Goal: Transaction & Acquisition: Book appointment/travel/reservation

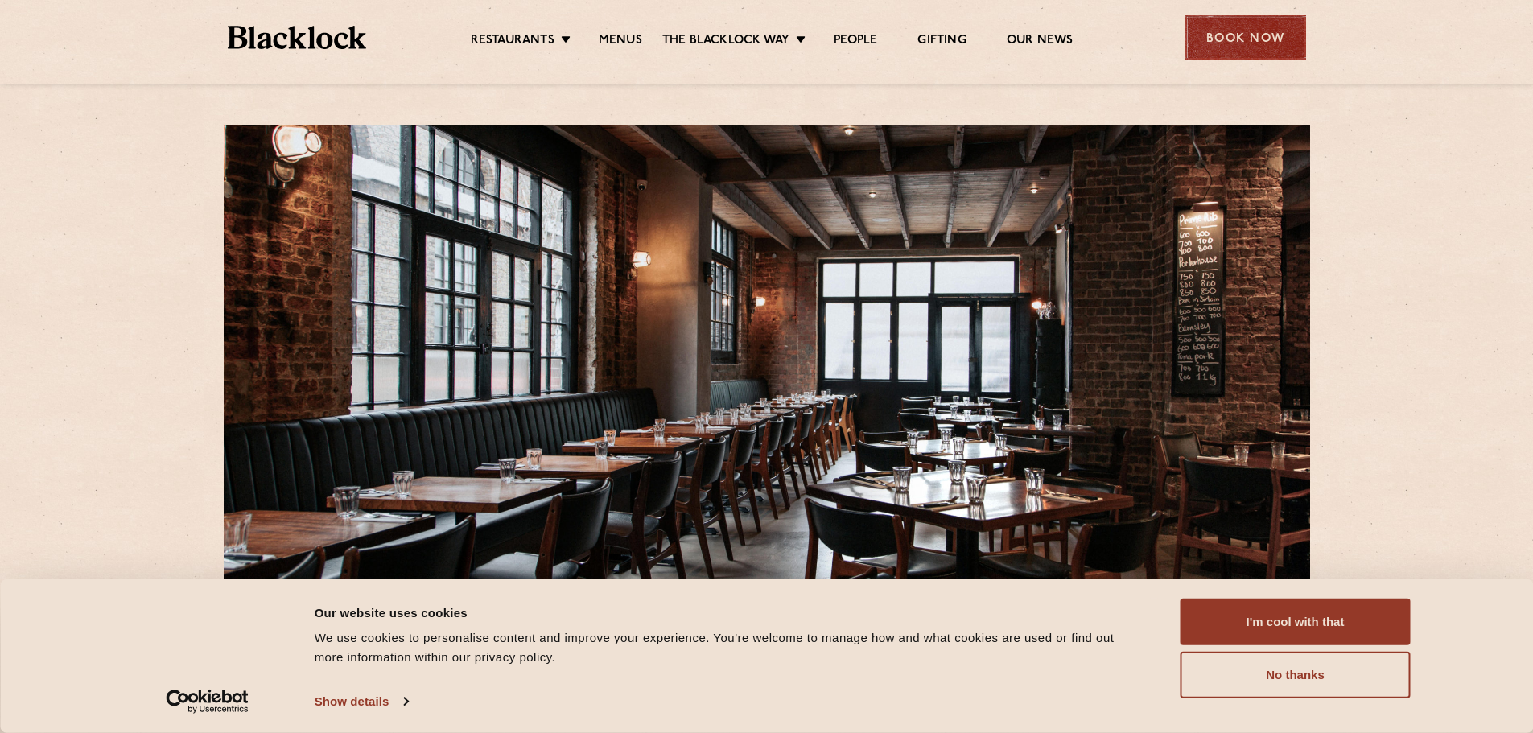
click at [1187, 40] on div "Book Now" at bounding box center [1246, 37] width 121 height 44
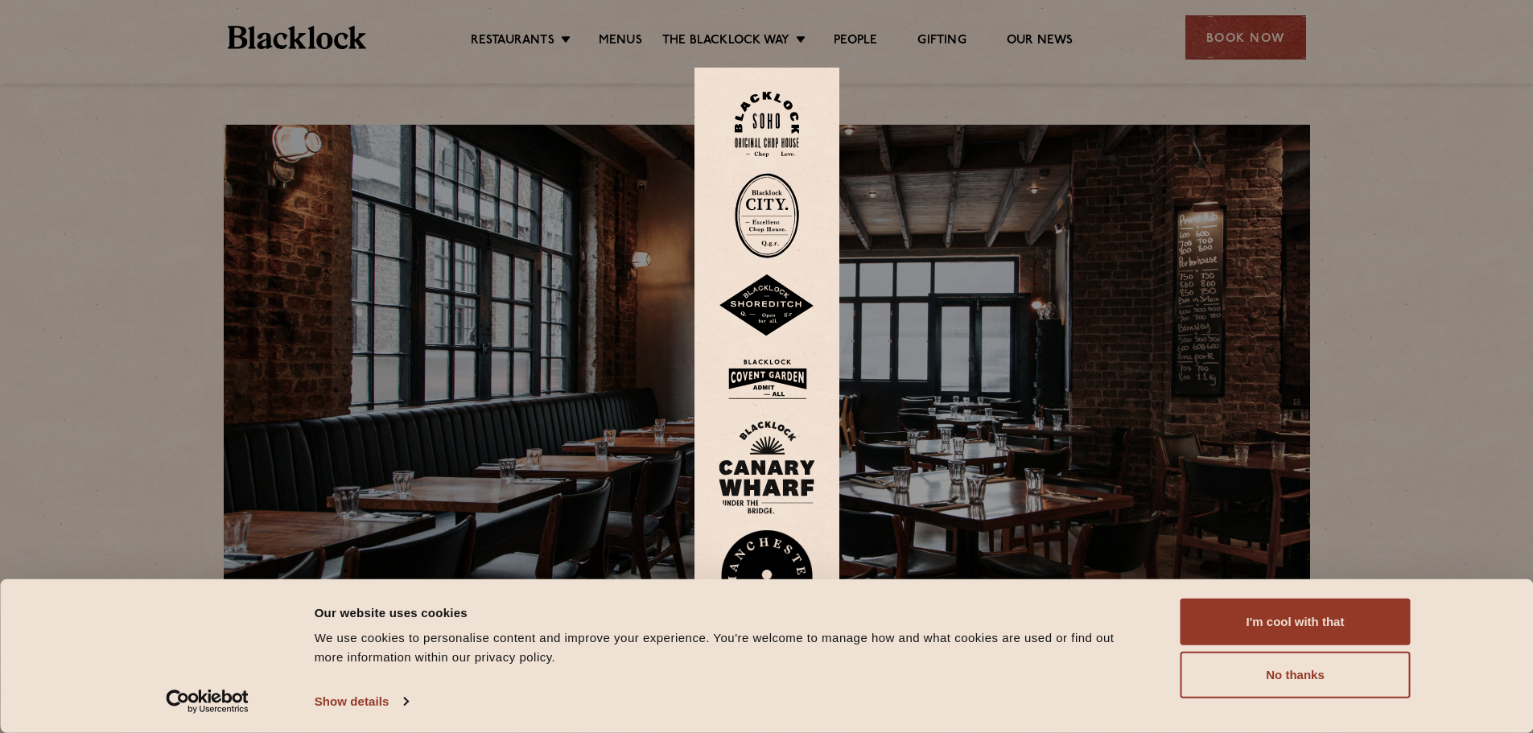
click at [760, 314] on img at bounding box center [767, 305] width 97 height 63
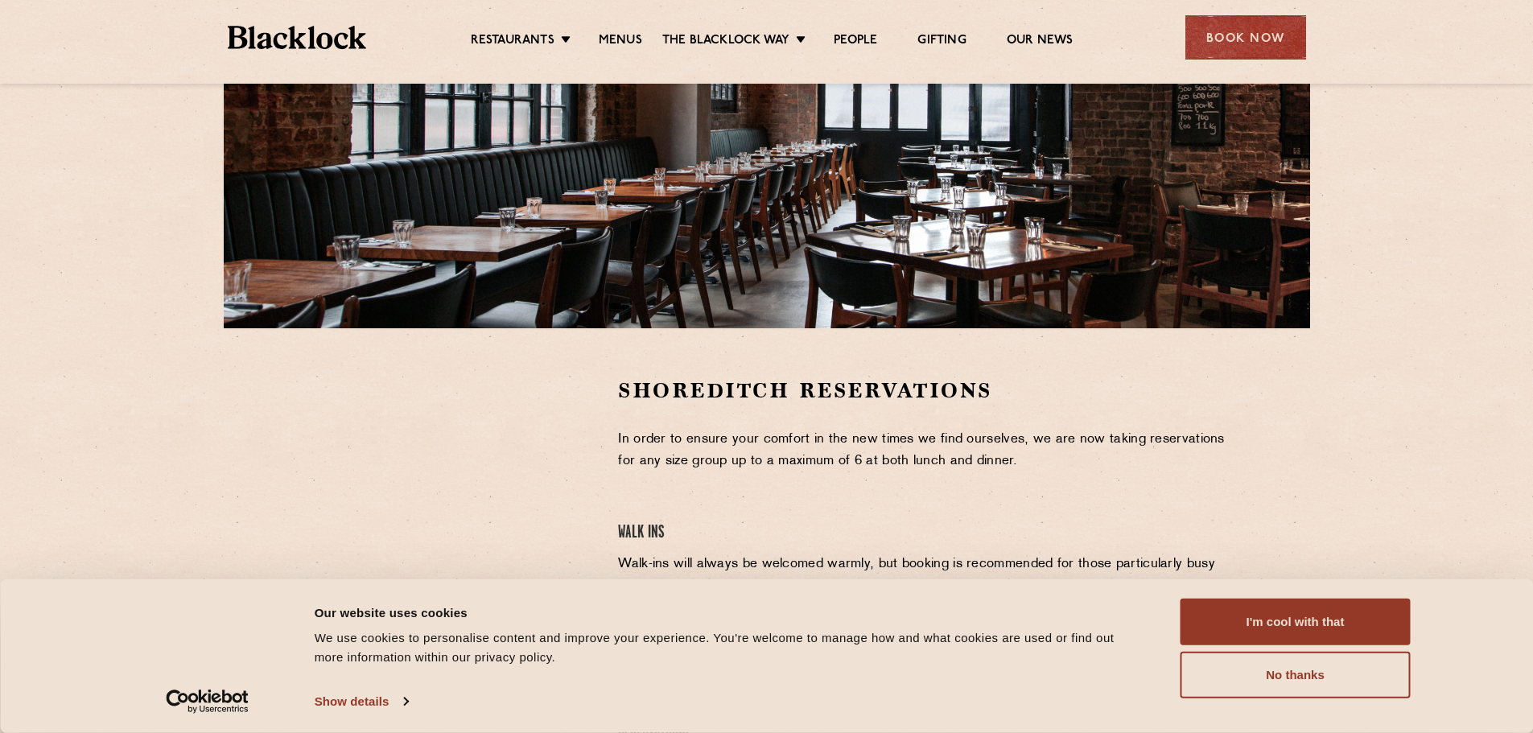
scroll to position [483, 0]
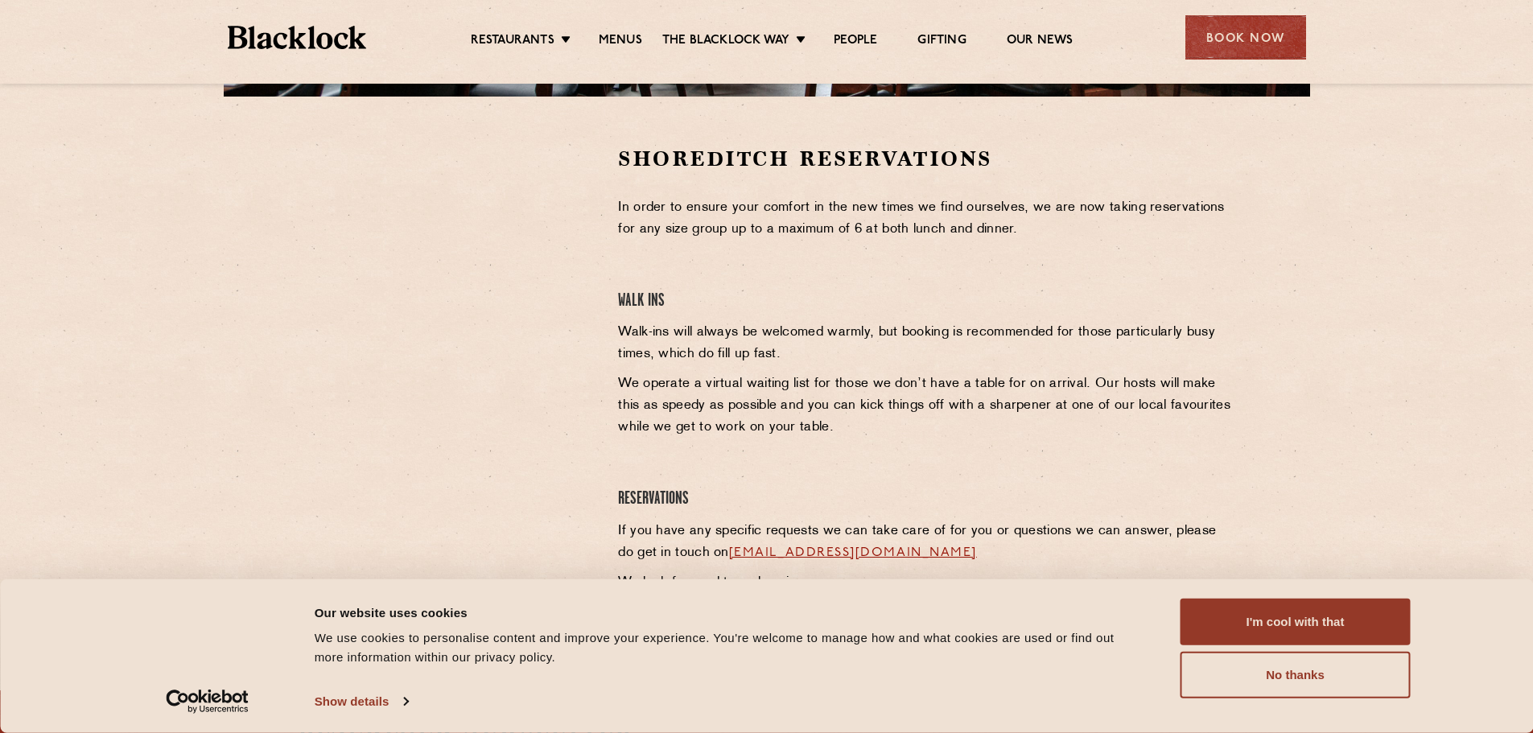
drag, startPoint x: 190, startPoint y: 231, endPoint x: 589, endPoint y: 282, distance: 402.5
click at [200, 232] on section "Shoreditch Reservations In order to ensure your comfort in the new times we fin…" at bounding box center [766, 374] width 1533 height 554
drag, startPoint x: 188, startPoint y: 228, endPoint x: 197, endPoint y: 228, distance: 9.7
click at [197, 228] on section "Shoreditch Reservations In order to ensure your comfort in the new times we fin…" at bounding box center [766, 374] width 1533 height 554
click at [222, 340] on section "Shoreditch Reservations In order to ensure your comfort in the new times we fin…" at bounding box center [766, 374] width 1533 height 554
